Goal: Information Seeking & Learning: Learn about a topic

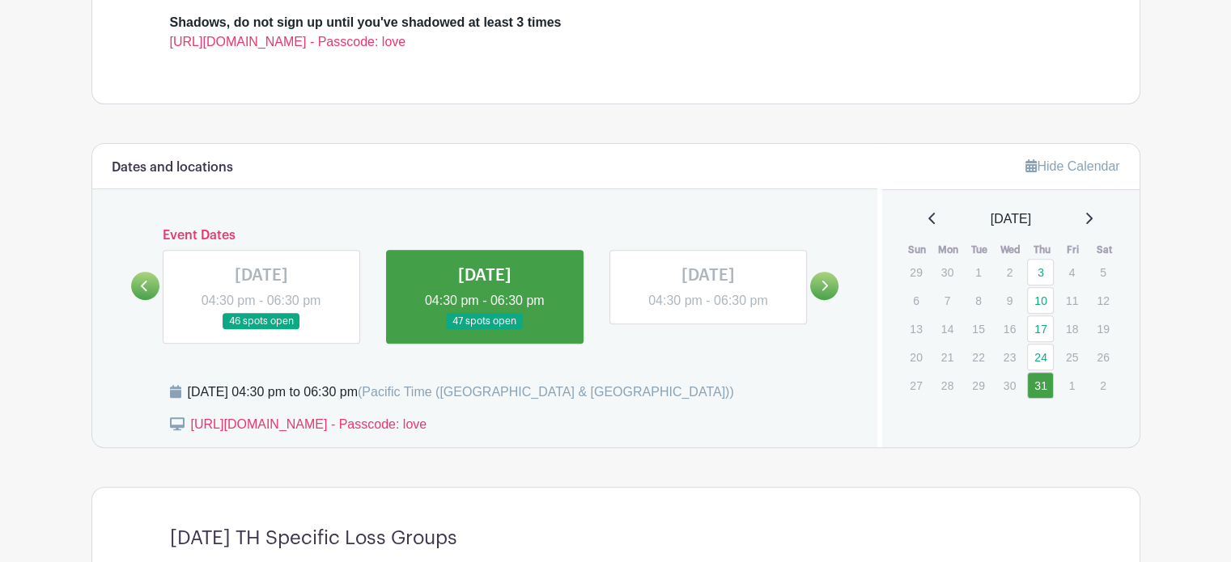
scroll to position [647, 0]
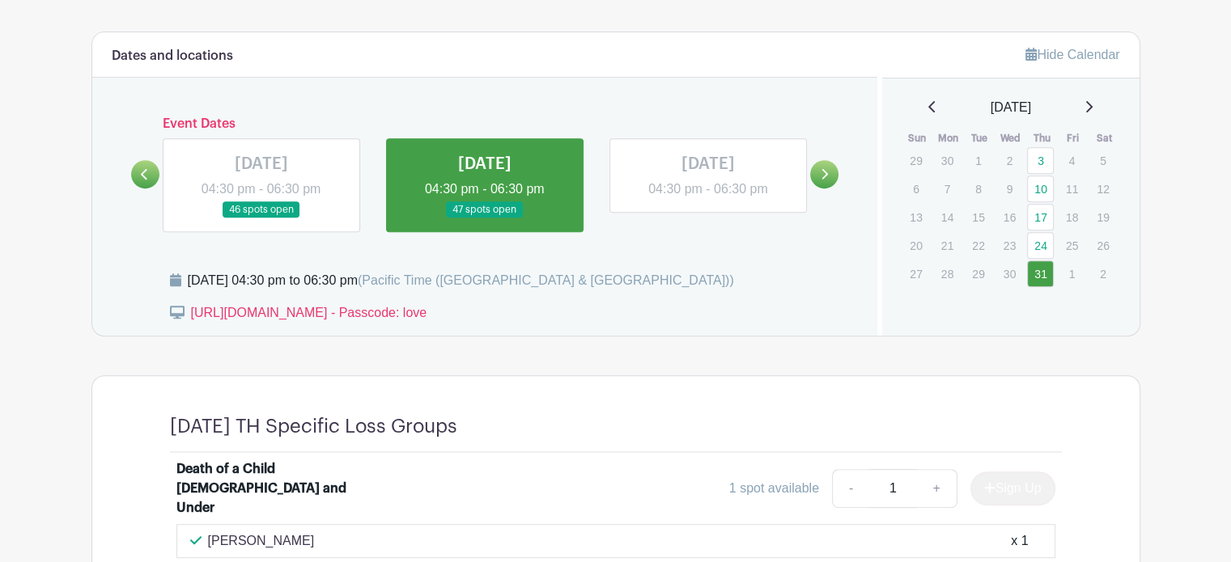
click at [834, 176] on link at bounding box center [824, 174] width 28 height 28
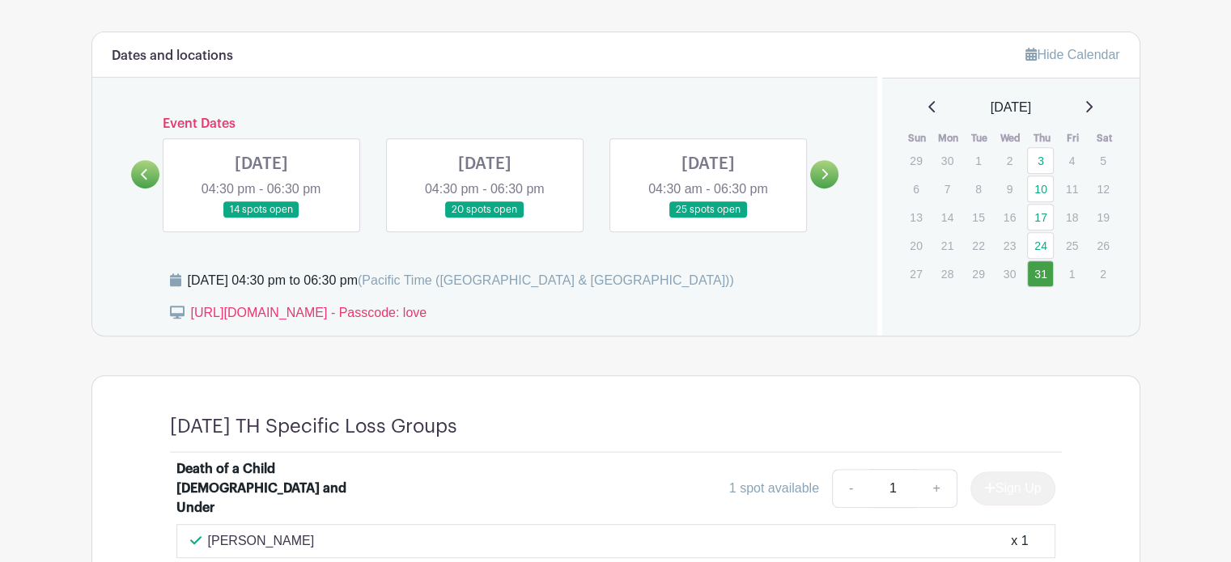
click at [261, 218] on link at bounding box center [261, 218] width 0 height 0
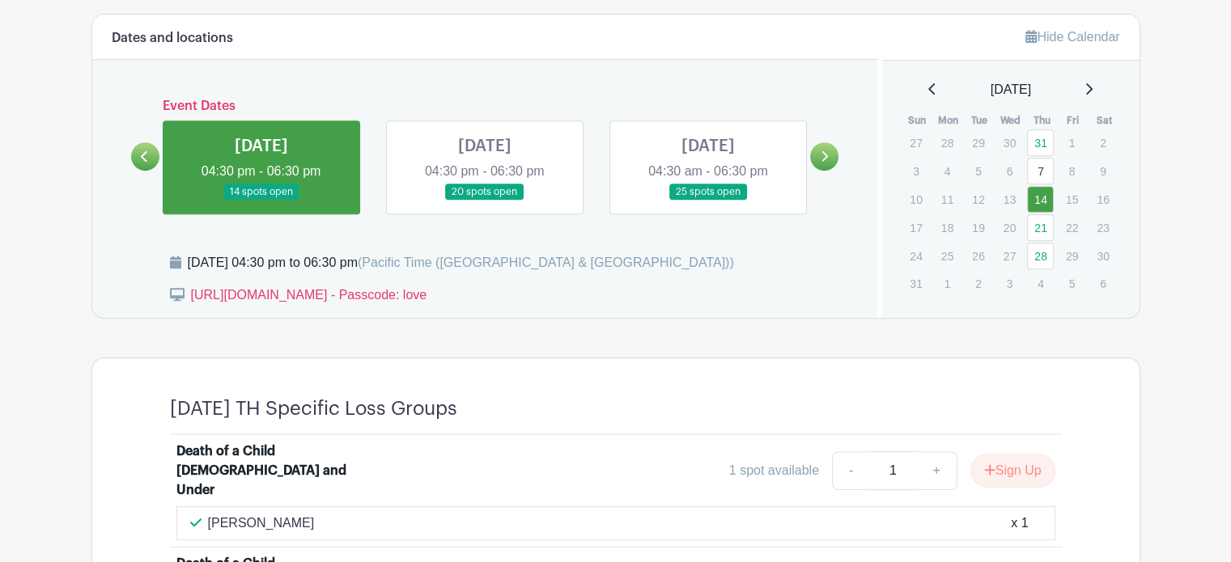
scroll to position [647, 0]
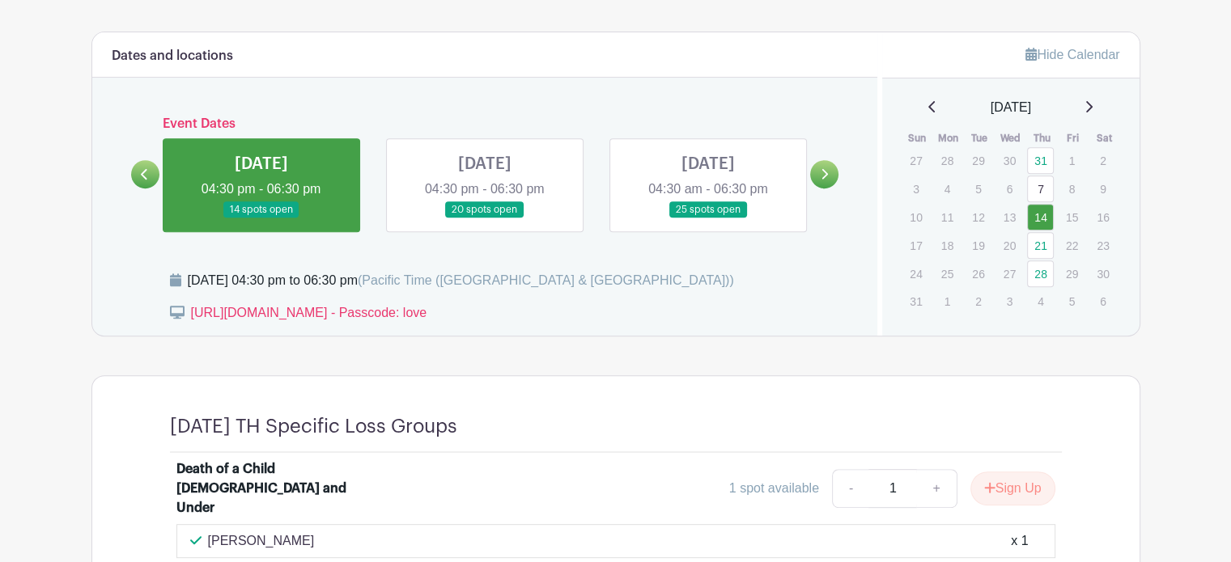
click at [148, 168] on icon at bounding box center [144, 174] width 7 height 12
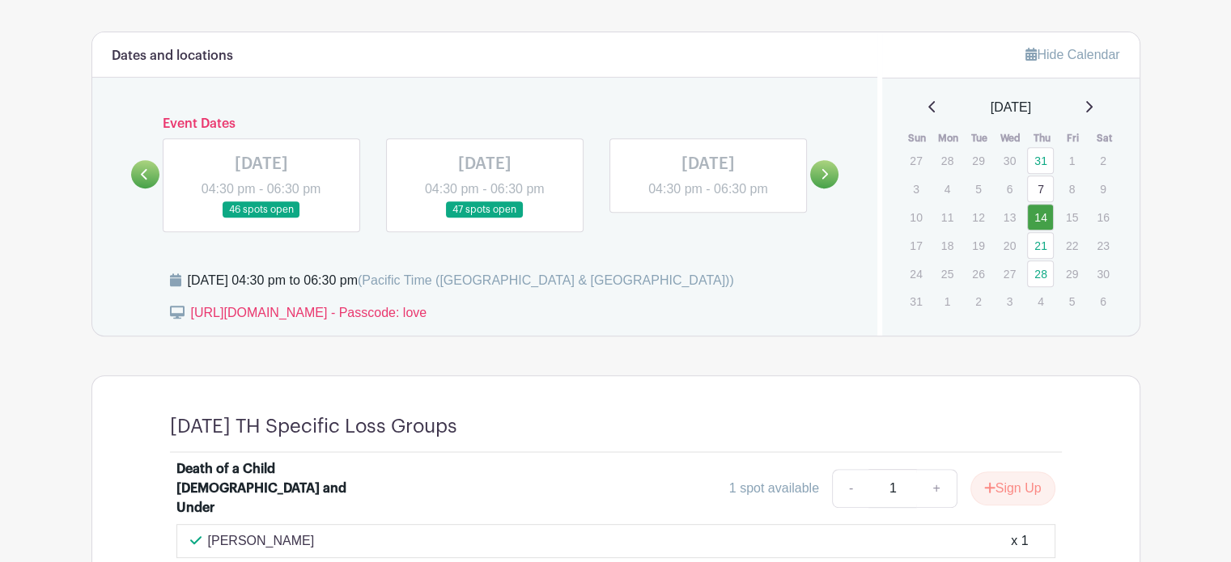
click at [708, 199] on link at bounding box center [708, 199] width 0 height 0
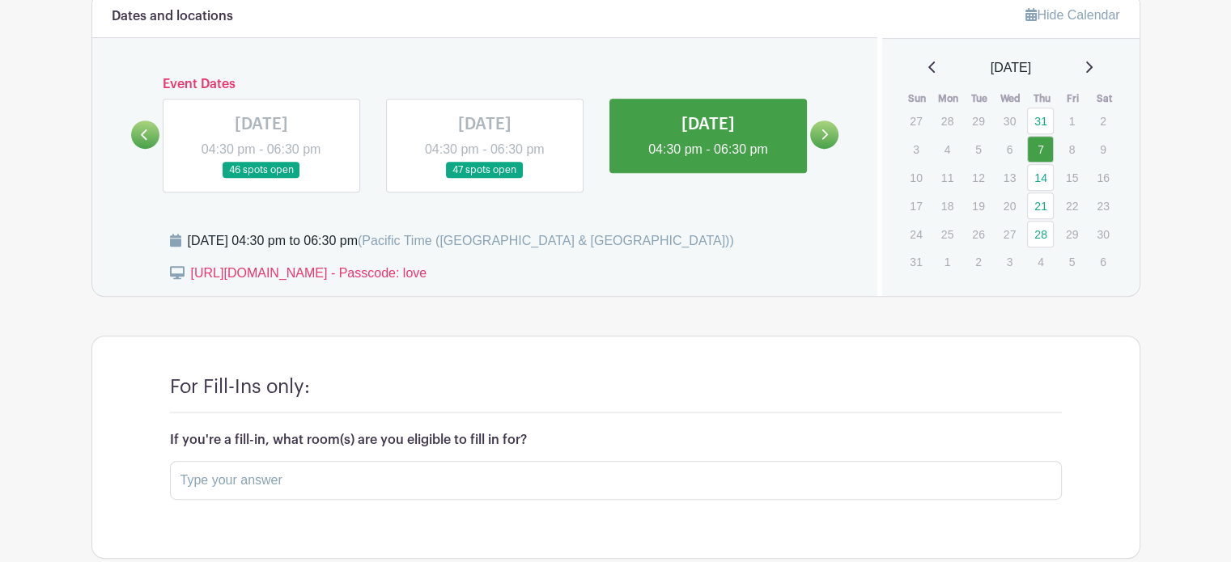
scroll to position [701, 0]
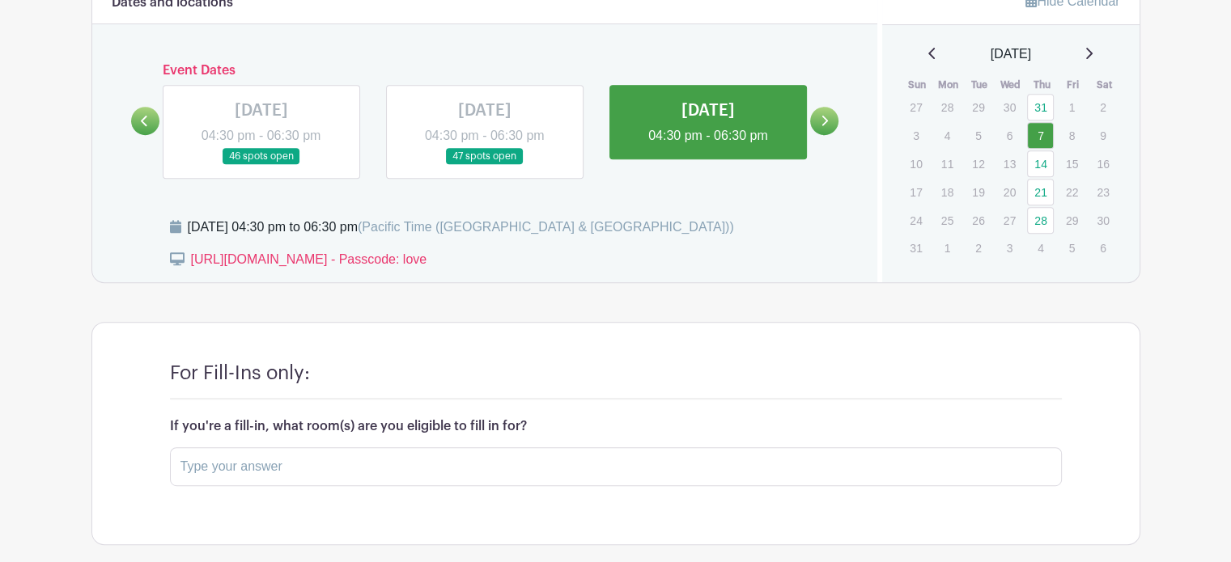
click at [826, 115] on icon at bounding box center [823, 121] width 7 height 12
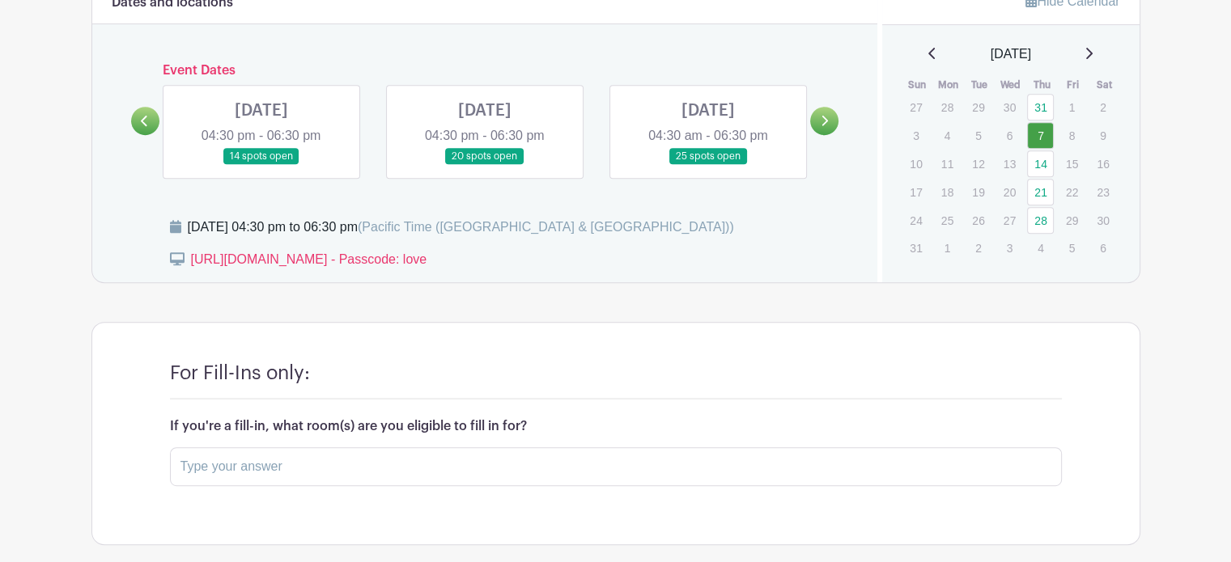
click at [261, 165] on link at bounding box center [261, 165] width 0 height 0
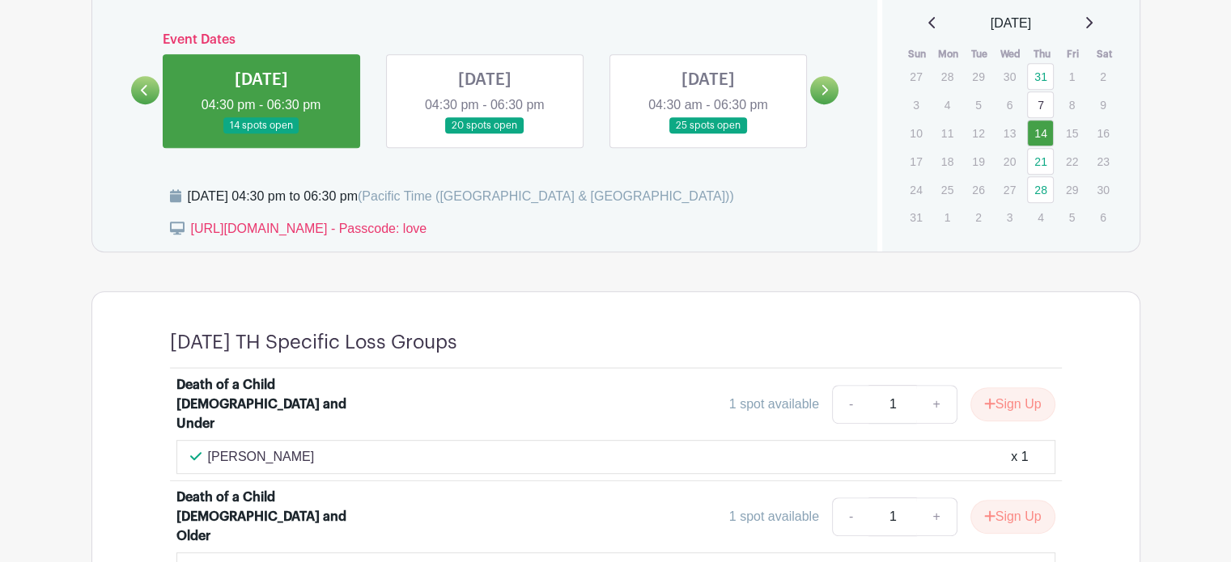
scroll to position [728, 0]
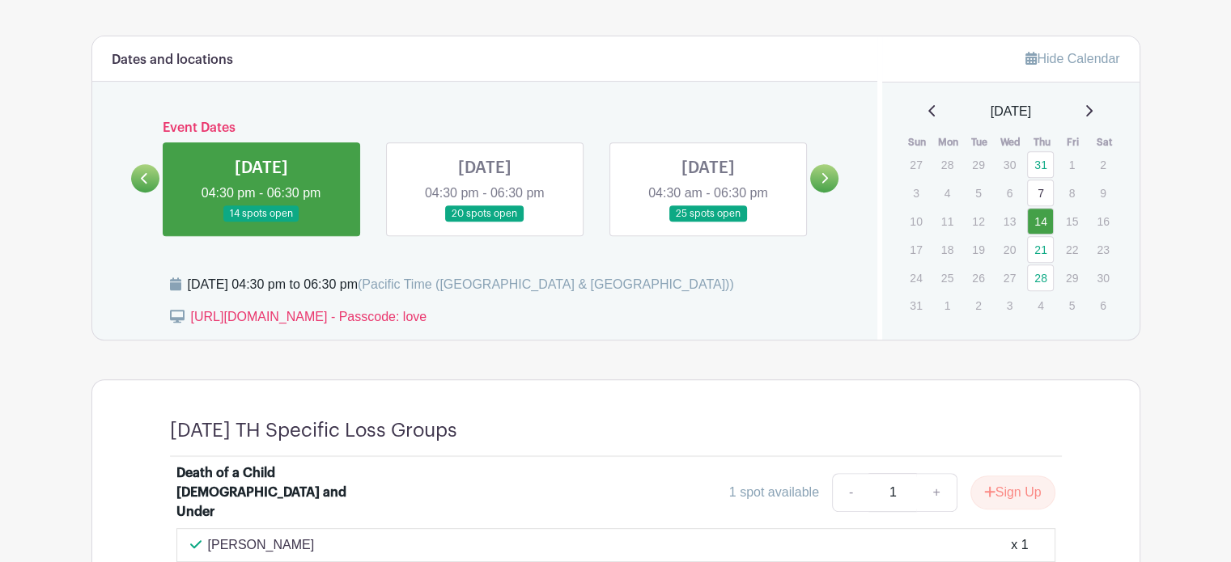
scroll to position [605, 0]
